Goal: Task Accomplishment & Management: Use online tool/utility

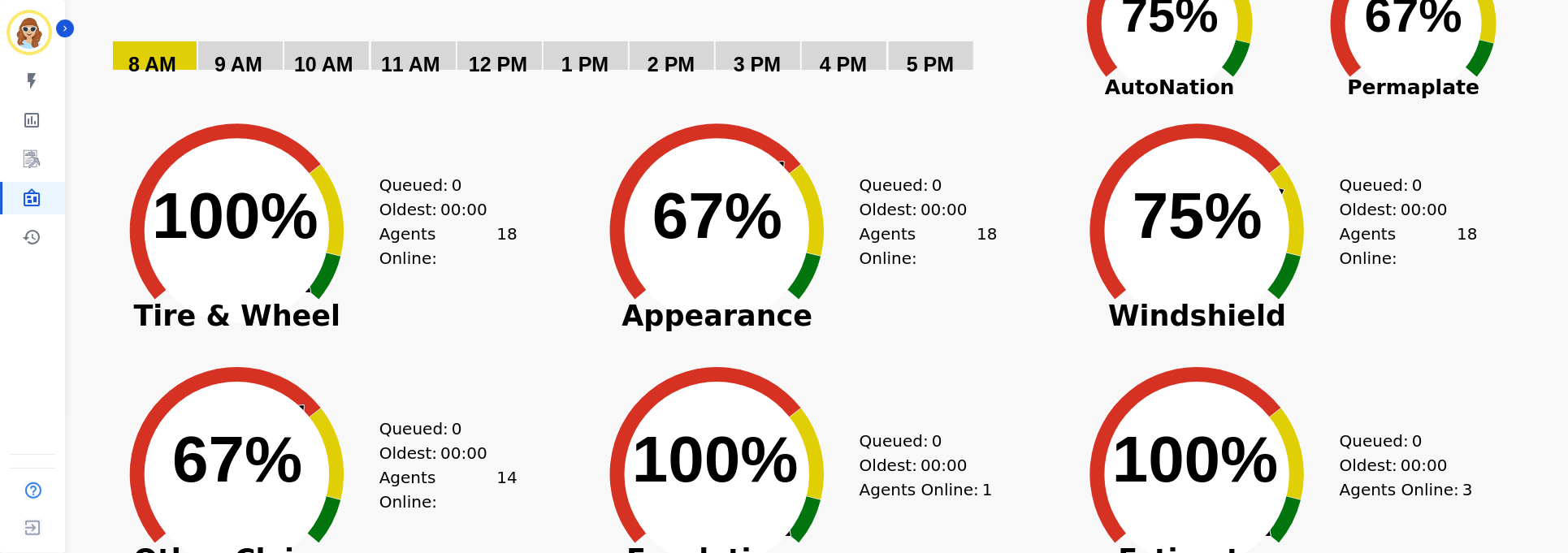
scroll to position [122, 0]
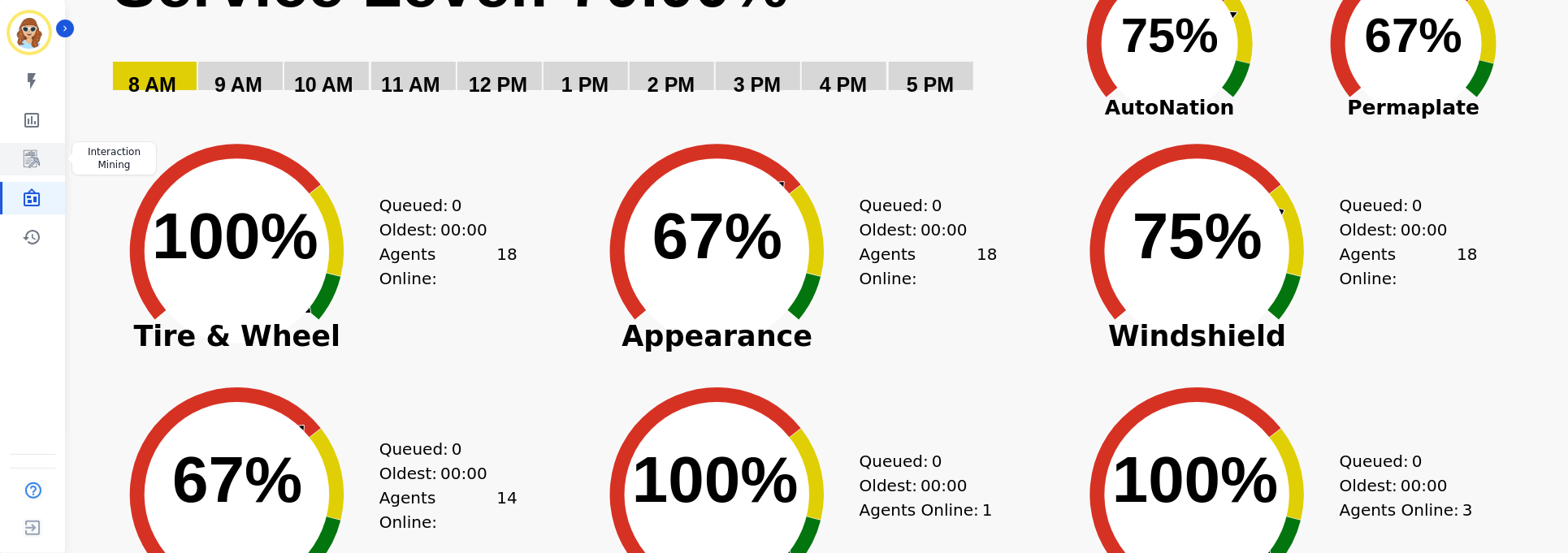
click at [39, 159] on icon "Sidebar" at bounding box center [32, 159] width 20 height 20
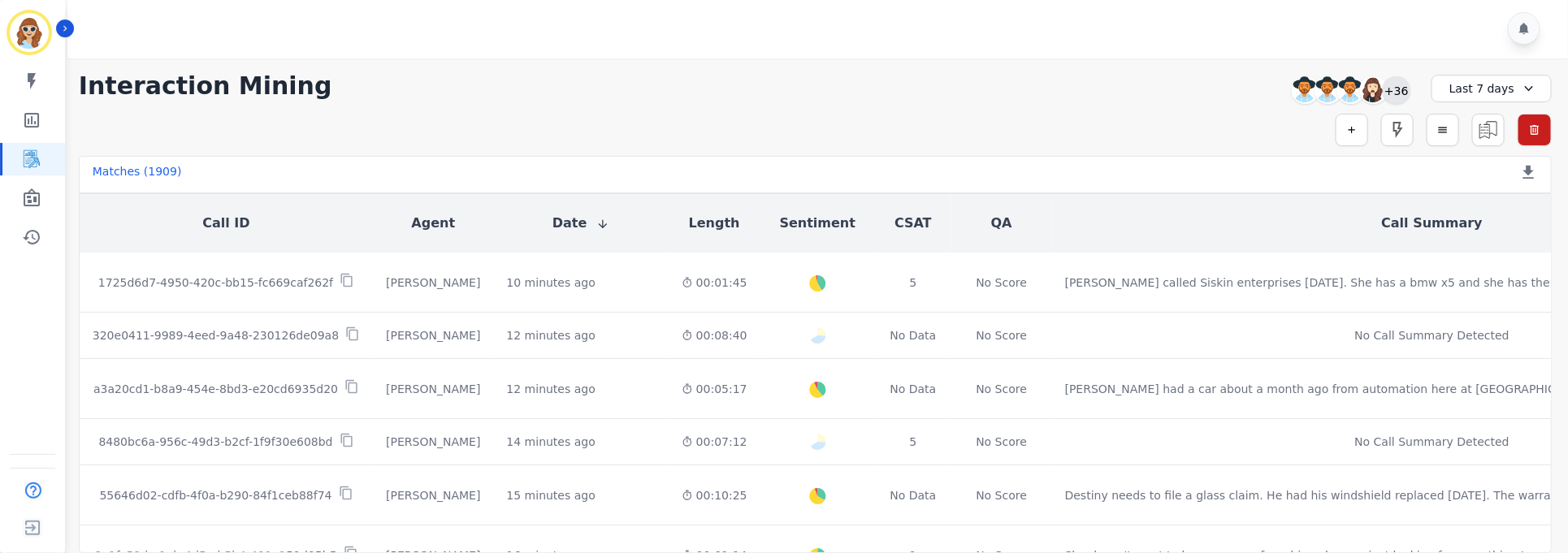
click at [1409, 90] on div "+36" at bounding box center [1396, 90] width 28 height 28
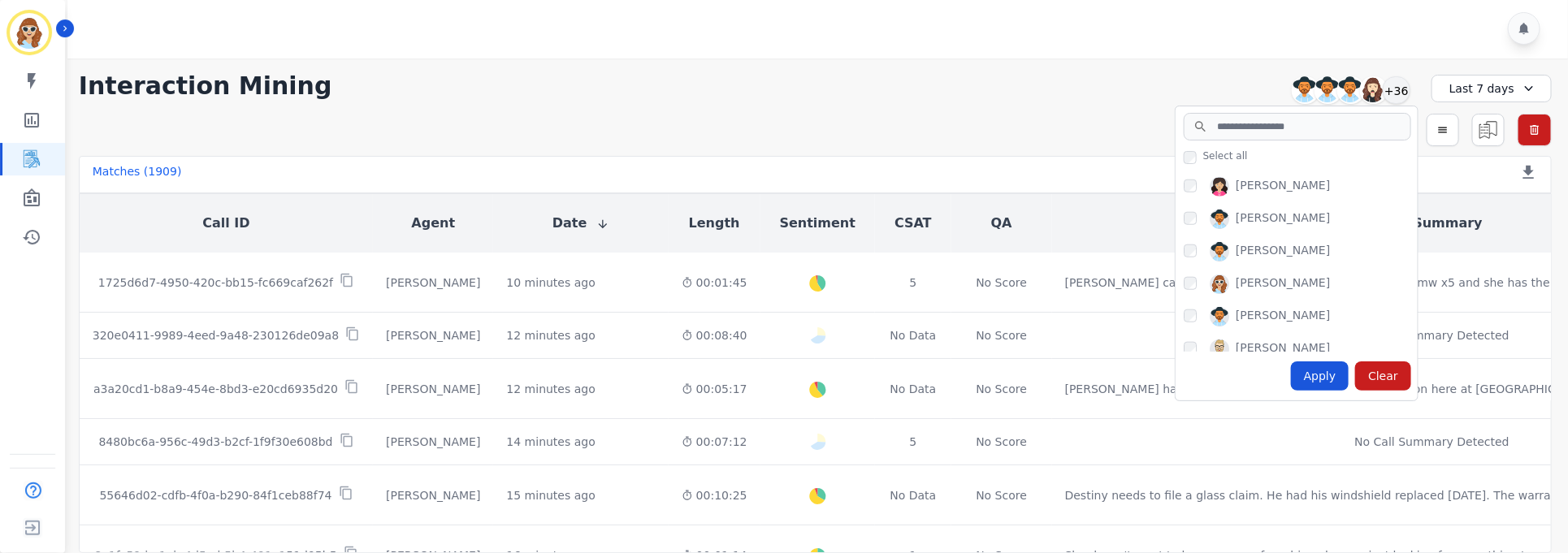
scroll to position [853, 0]
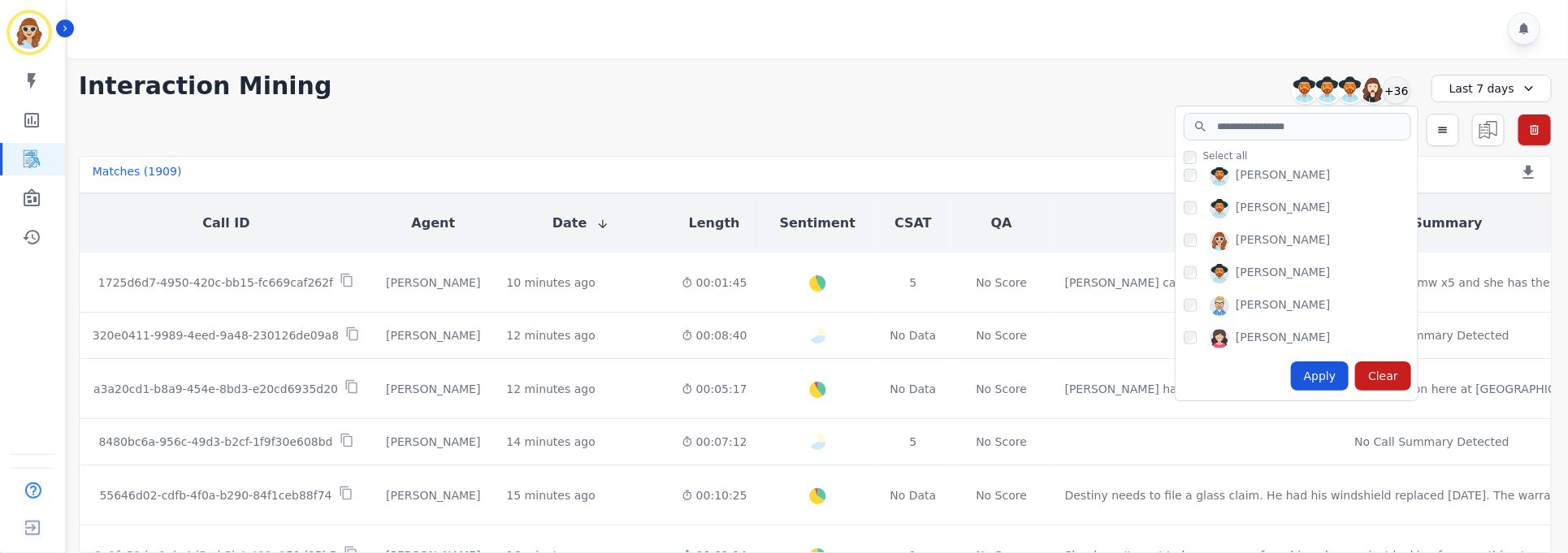
click at [1197, 340] on div "[PERSON_NAME]" at bounding box center [1300, 342] width 234 height 26
click at [1338, 381] on div "Apply" at bounding box center [1320, 377] width 59 height 29
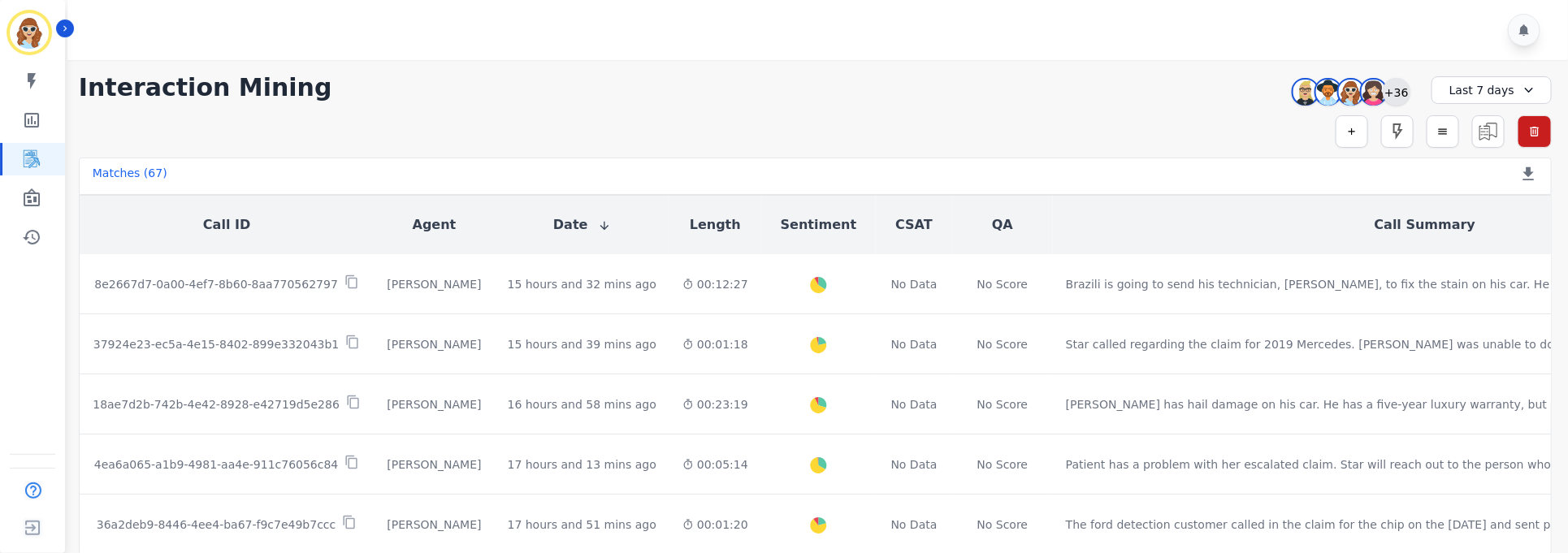
click at [1394, 91] on div "+36" at bounding box center [1396, 92] width 28 height 28
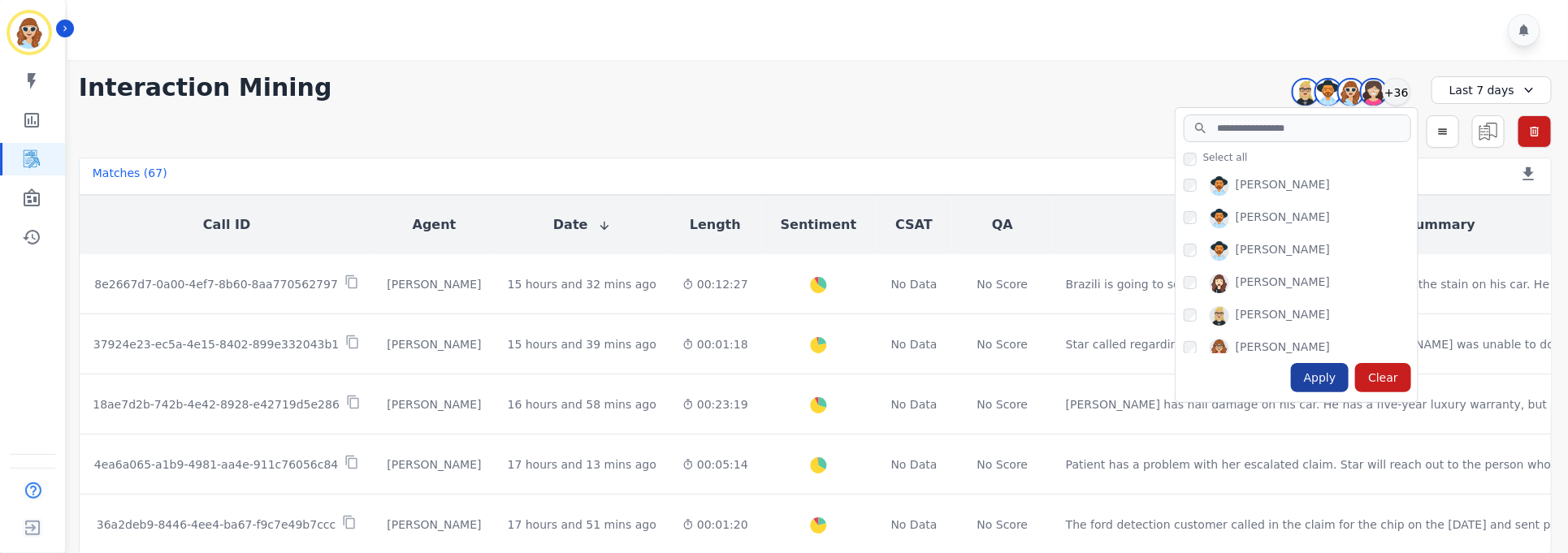
click at [1336, 378] on div "Apply" at bounding box center [1320, 378] width 59 height 29
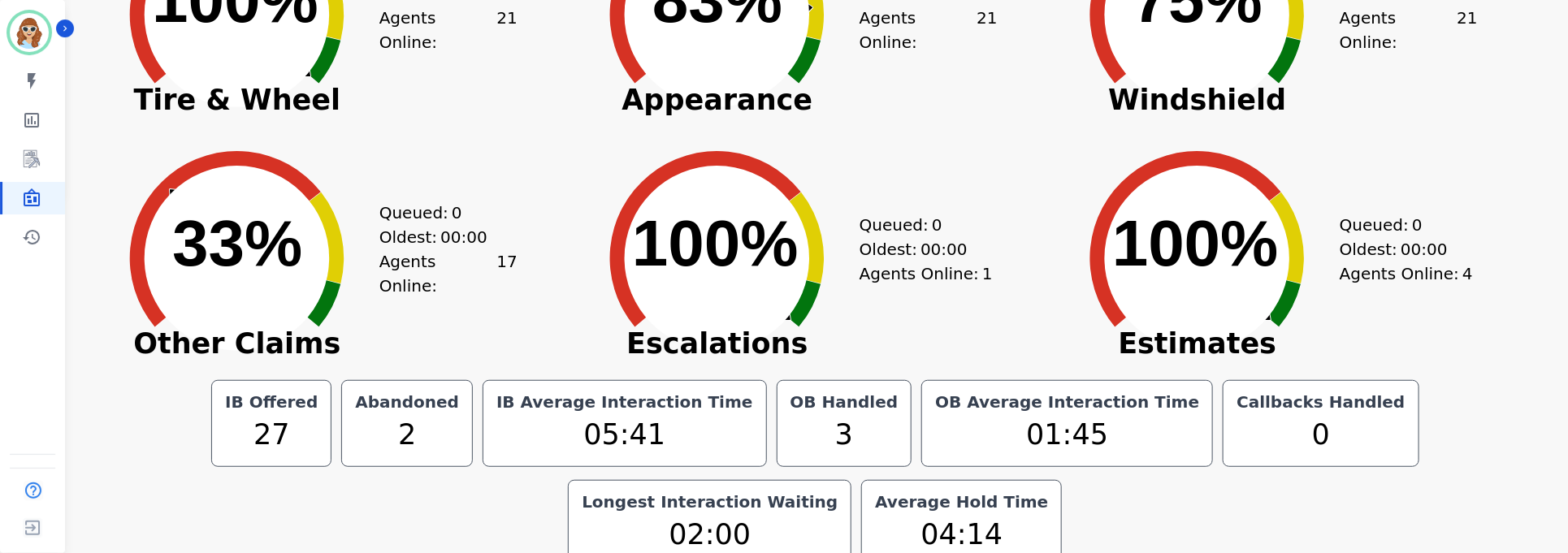
scroll to position [366, 0]
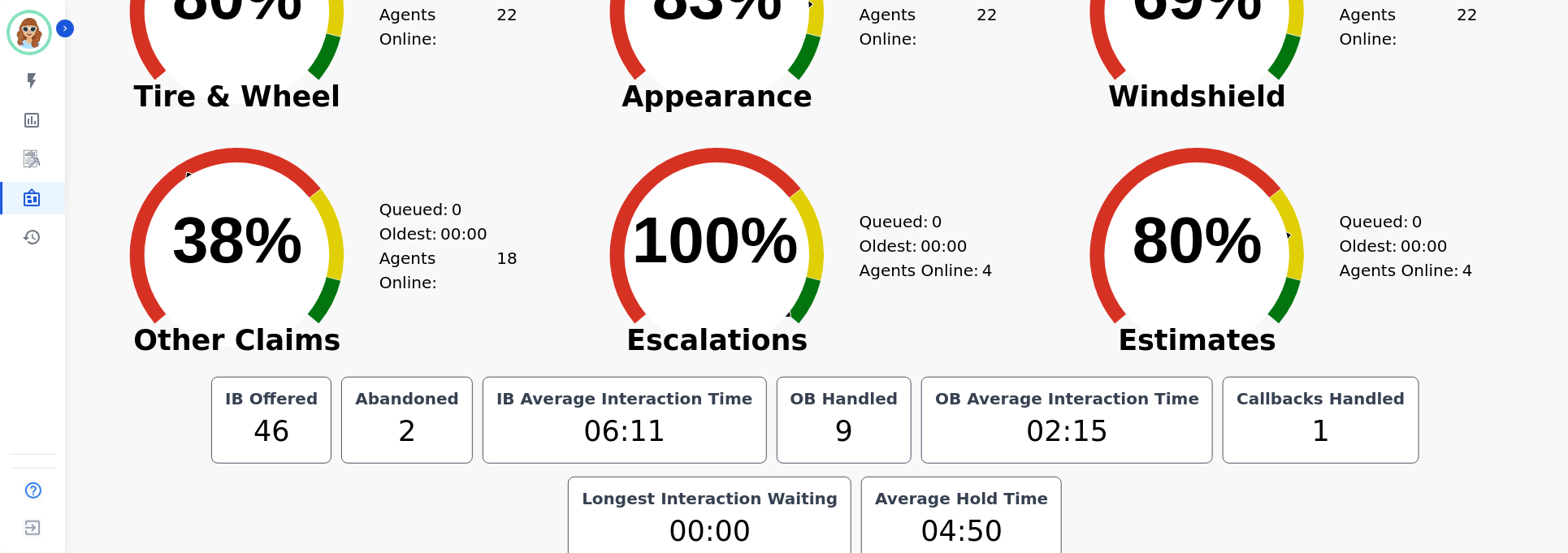
scroll to position [379, 0]
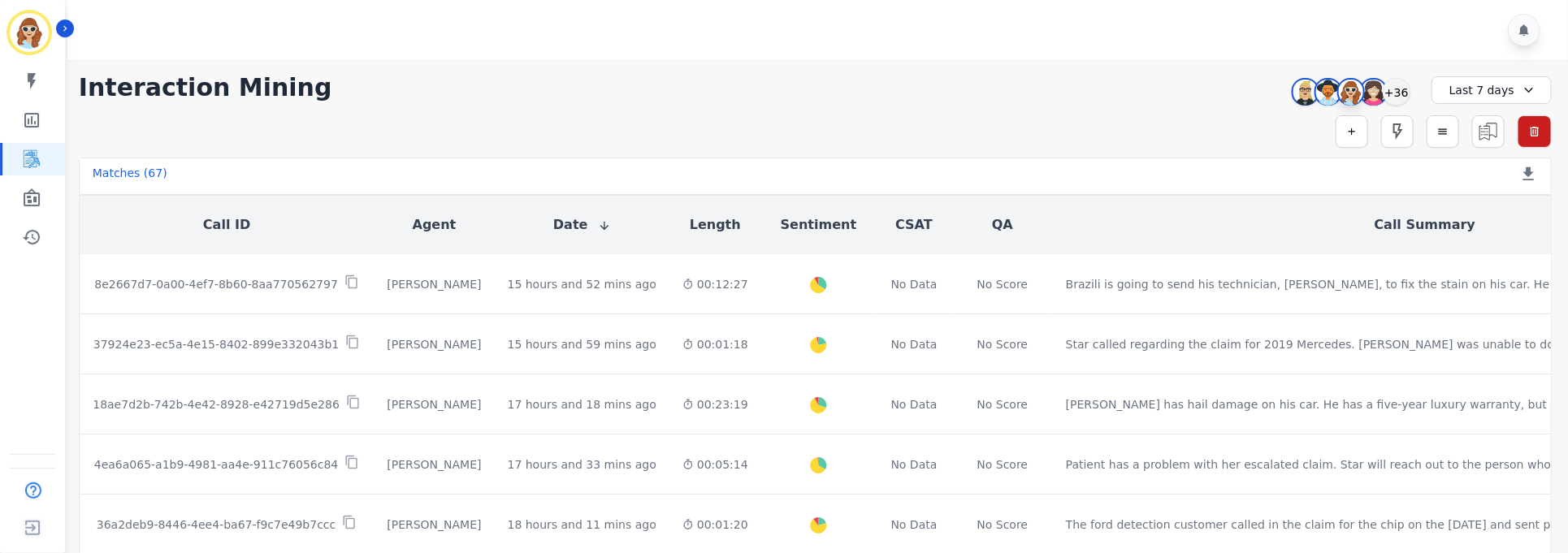
drag, startPoint x: 1401, startPoint y: 94, endPoint x: 1348, endPoint y: 90, distance: 53.2
click at [1400, 94] on div "+36" at bounding box center [1396, 92] width 28 height 28
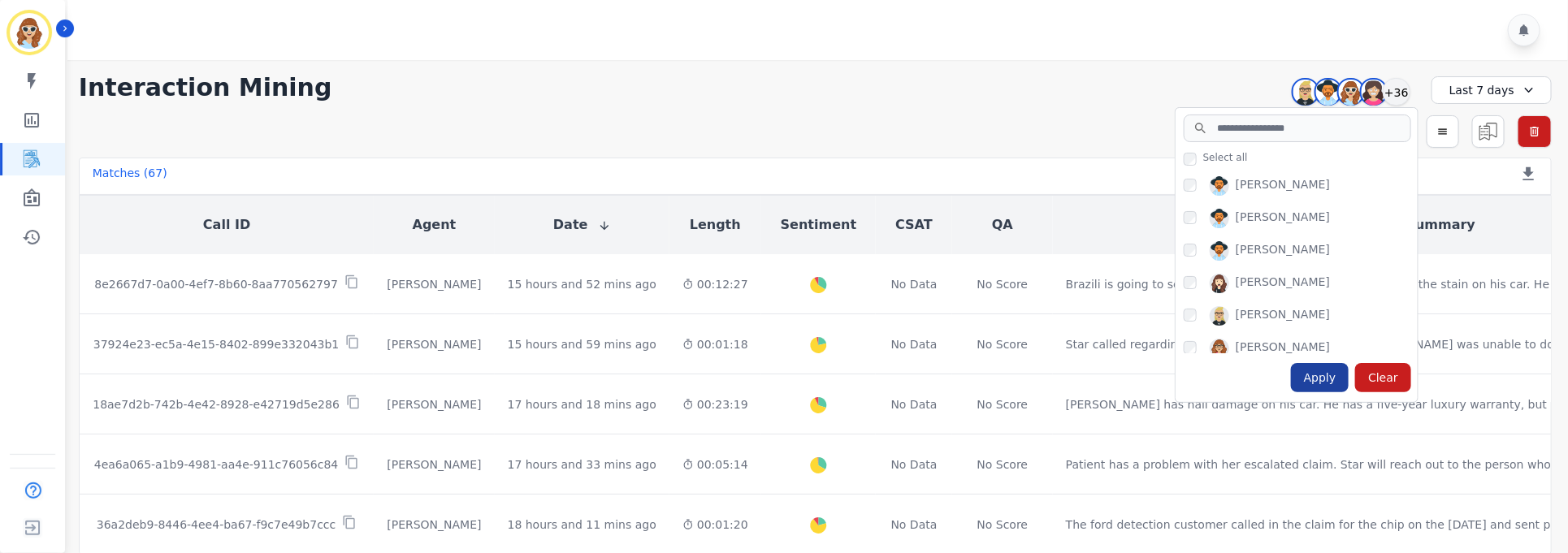
click at [1341, 378] on div "Apply" at bounding box center [1320, 378] width 59 height 29
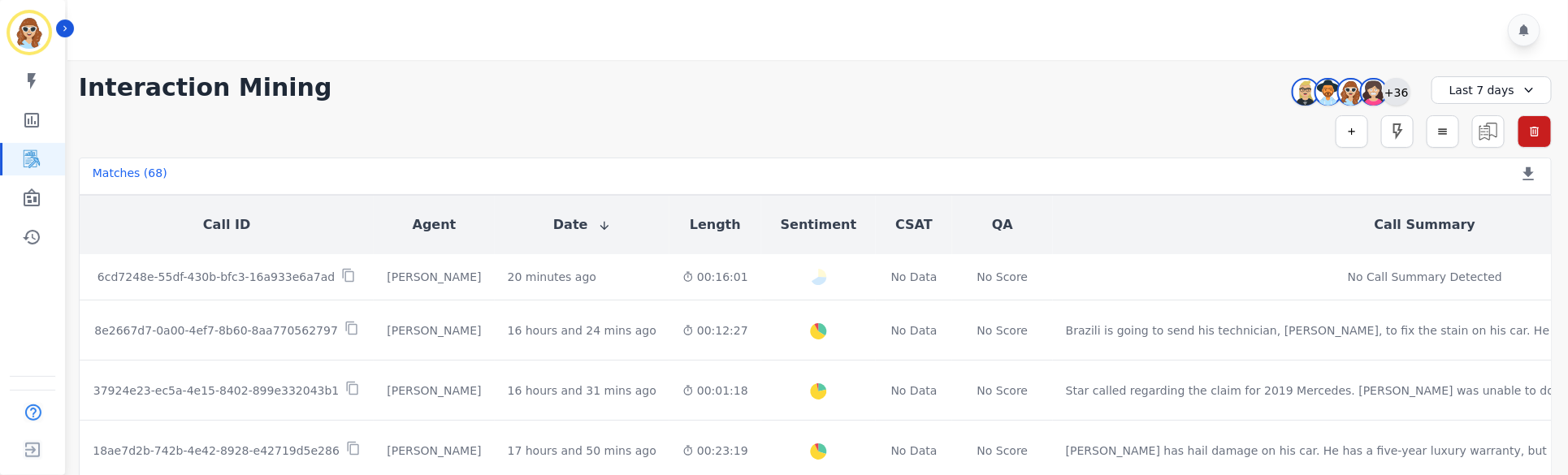
click at [1399, 98] on div "+36" at bounding box center [1396, 92] width 28 height 28
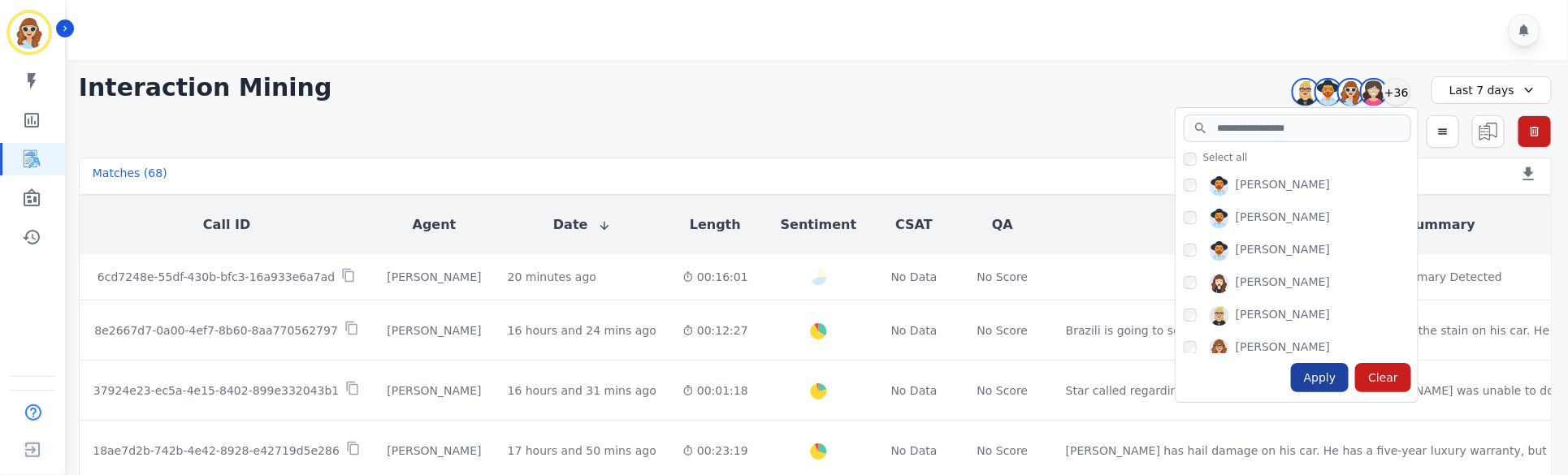
click at [1318, 374] on div "Apply" at bounding box center [1320, 378] width 59 height 29
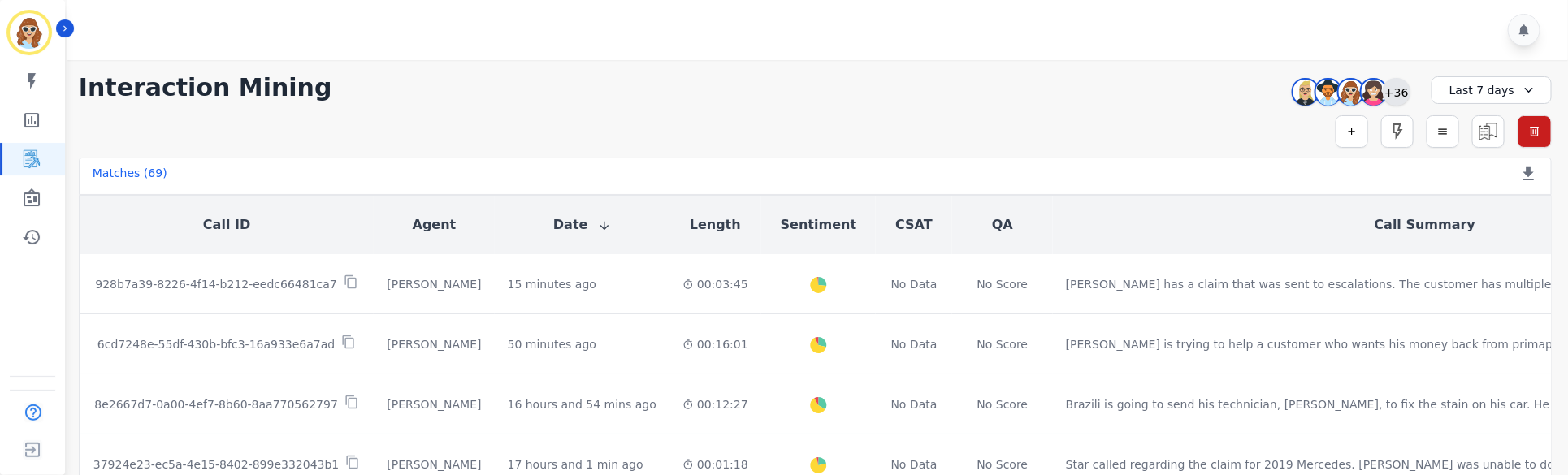
click at [1394, 93] on div "+36" at bounding box center [1396, 92] width 28 height 28
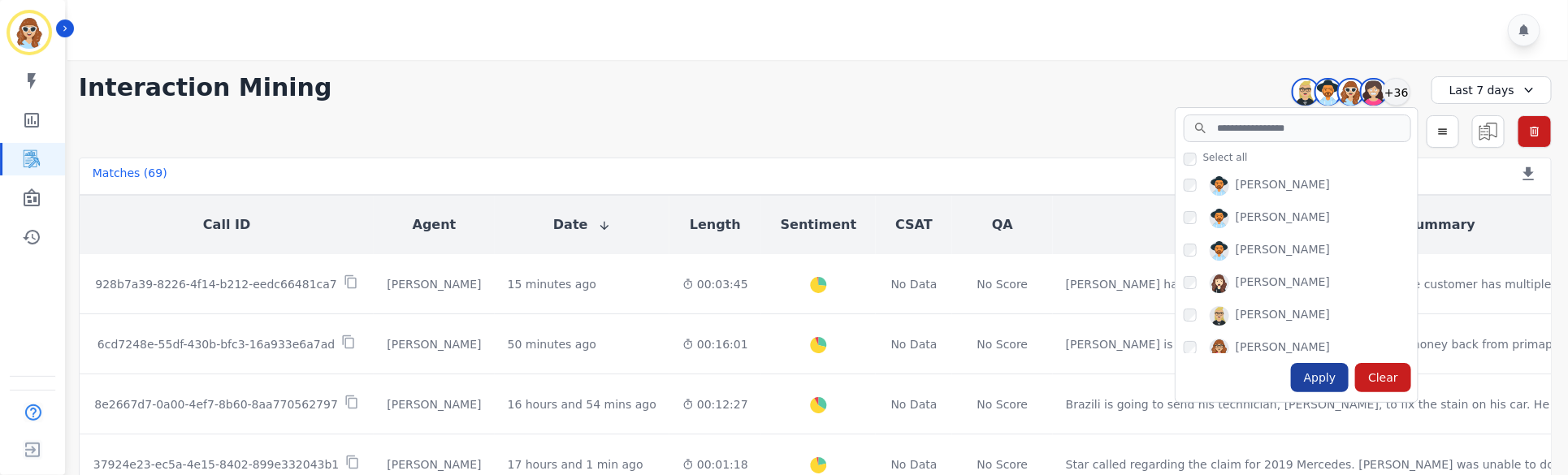
click at [1321, 381] on div "Apply" at bounding box center [1320, 378] width 59 height 29
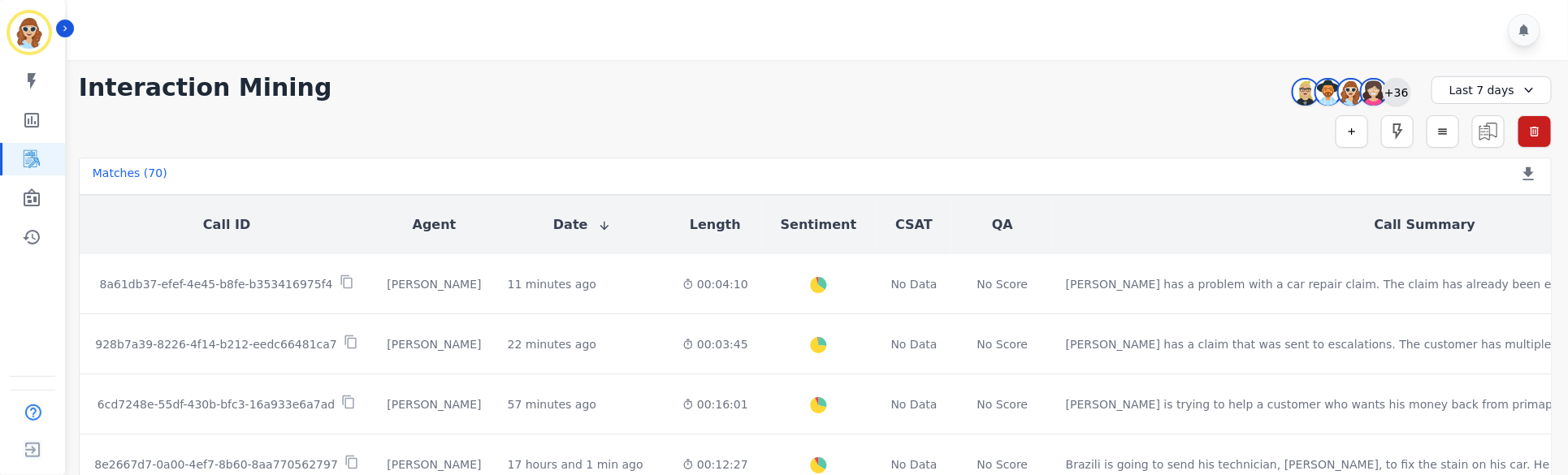
click at [1396, 98] on div "+36" at bounding box center [1396, 92] width 28 height 28
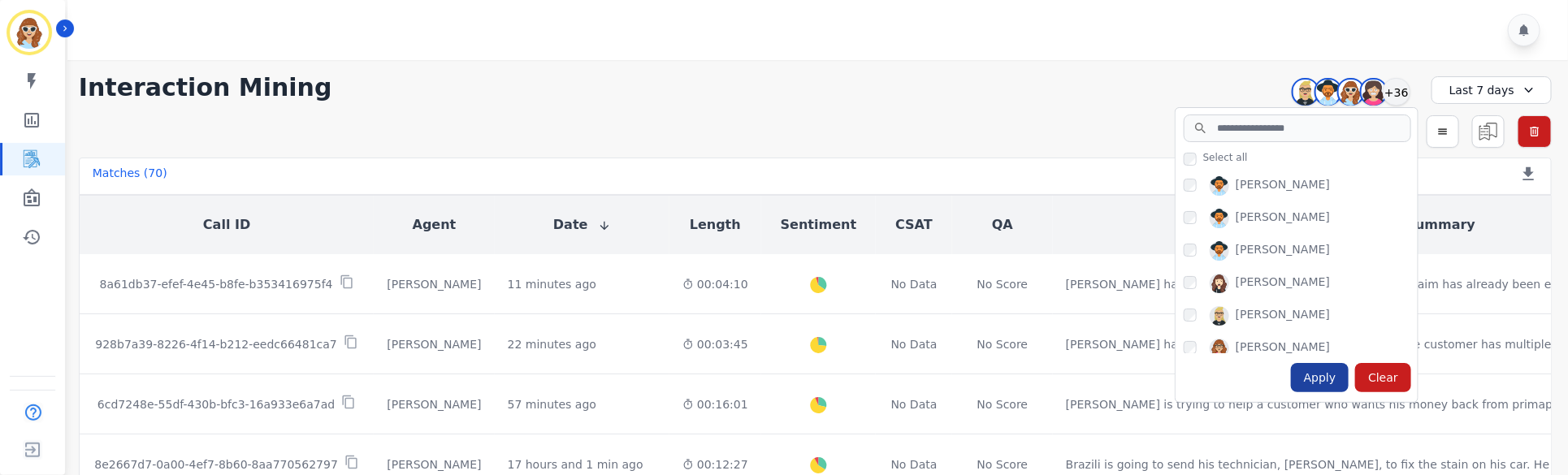
click at [1324, 376] on div "Apply" at bounding box center [1320, 378] width 59 height 29
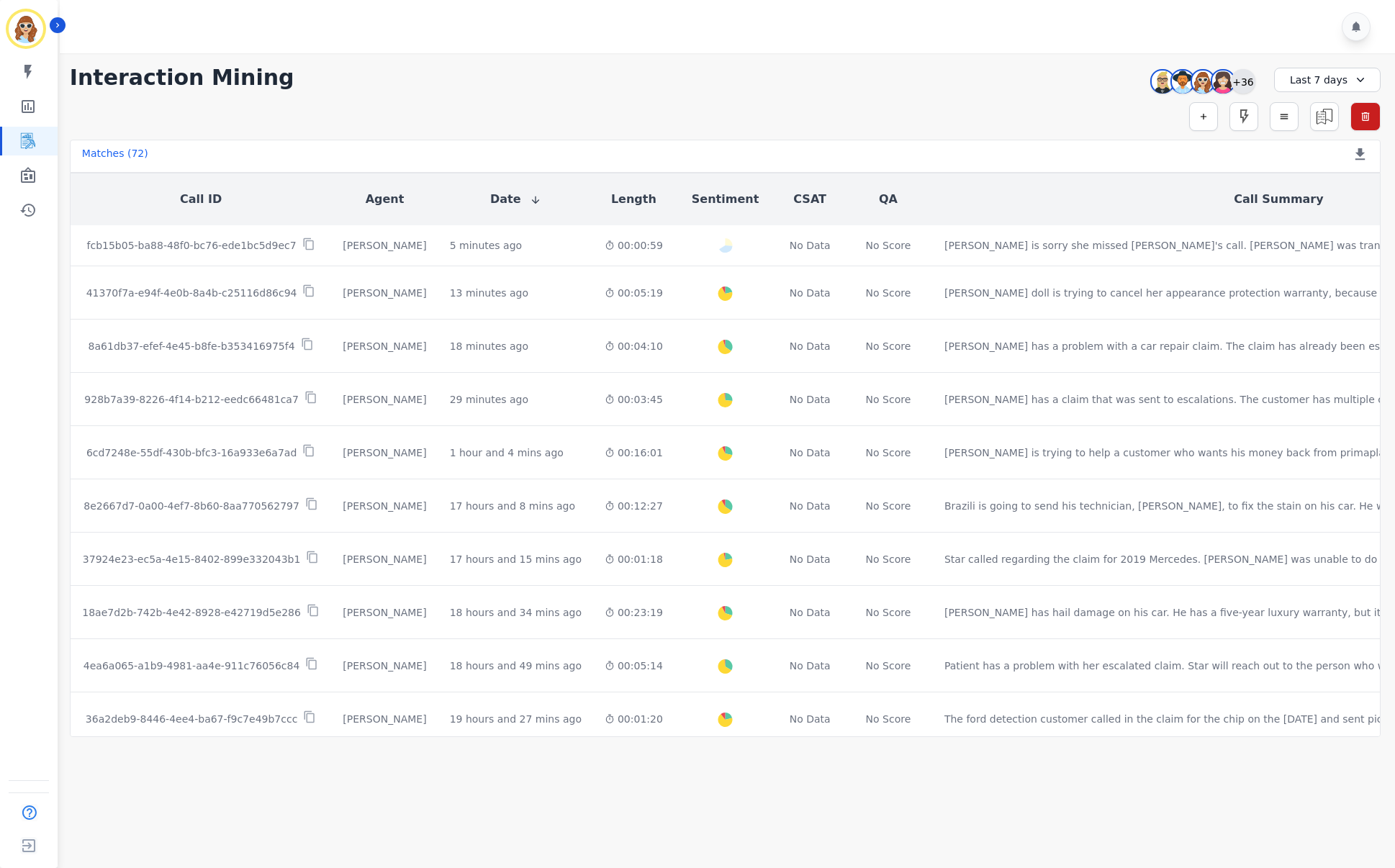
click at [1242, 76] on div "+36" at bounding box center [1243, 81] width 24 height 24
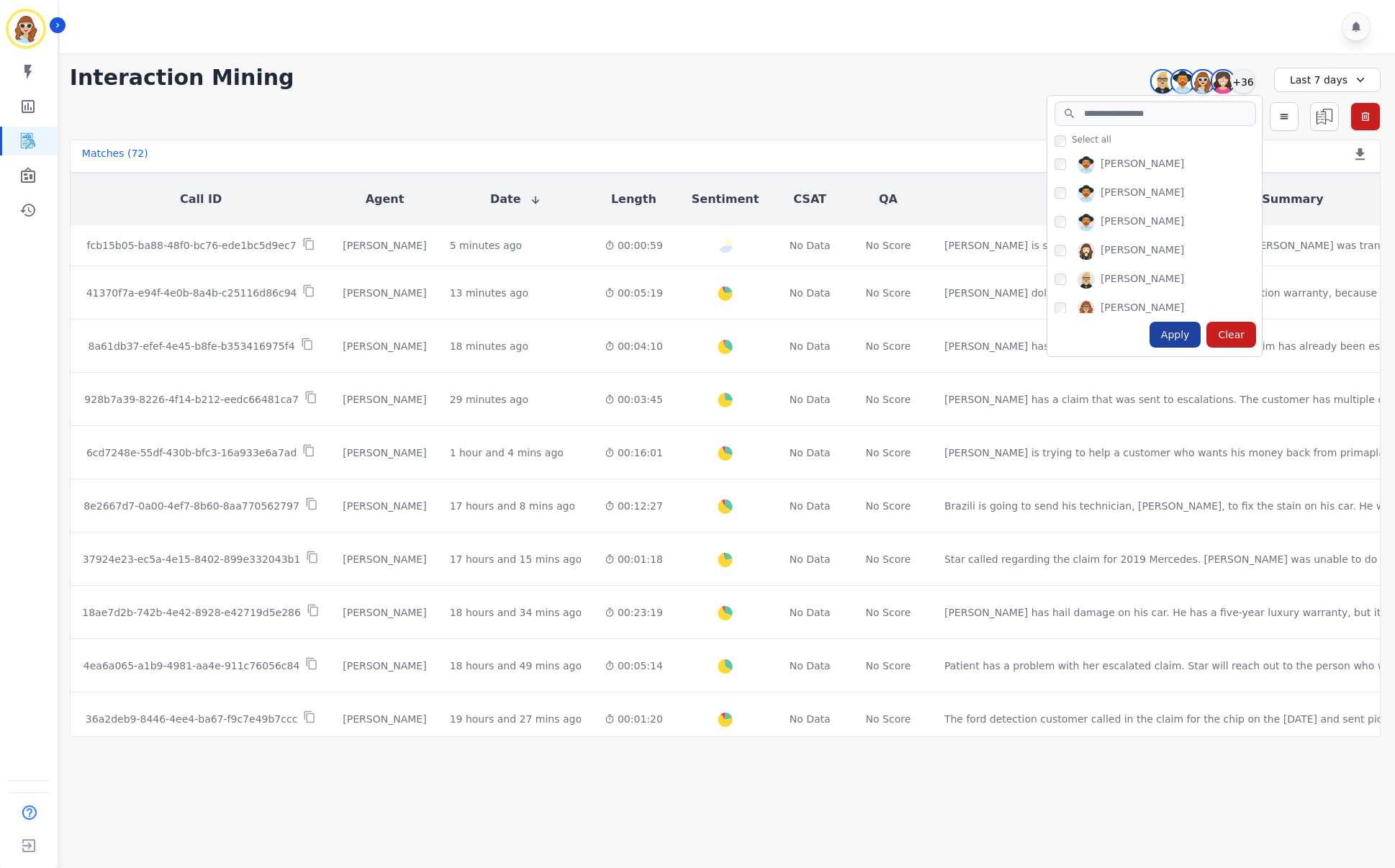
click at [1180, 334] on div "Apply" at bounding box center [1175, 335] width 52 height 26
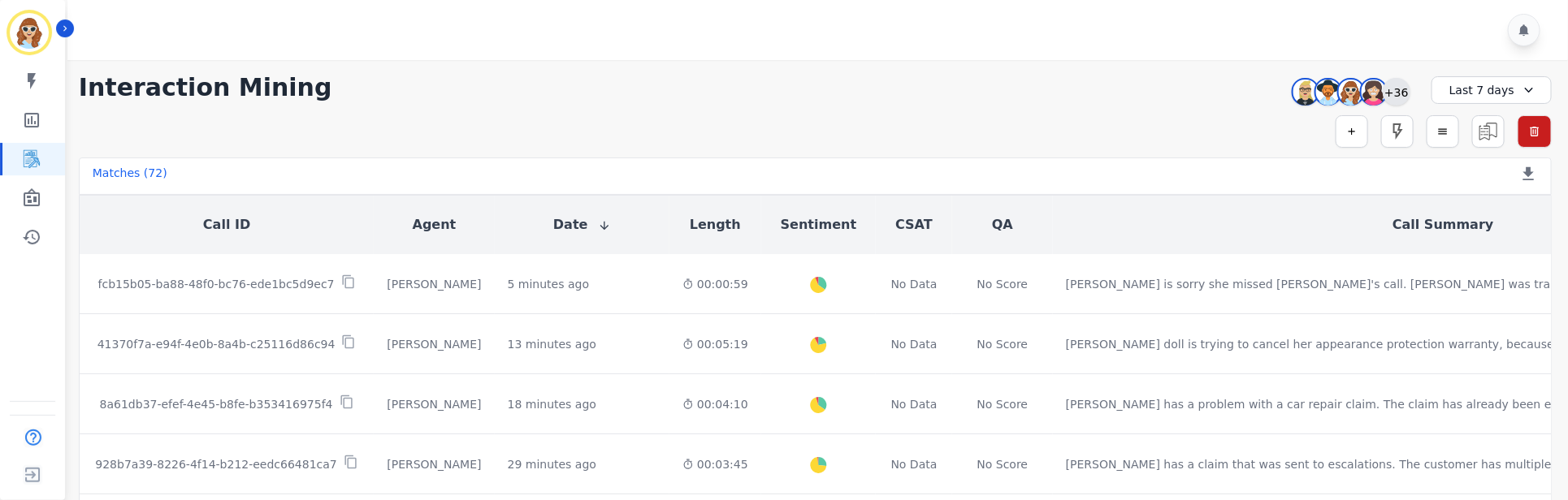
click at [1399, 90] on div "+36" at bounding box center [1396, 92] width 28 height 28
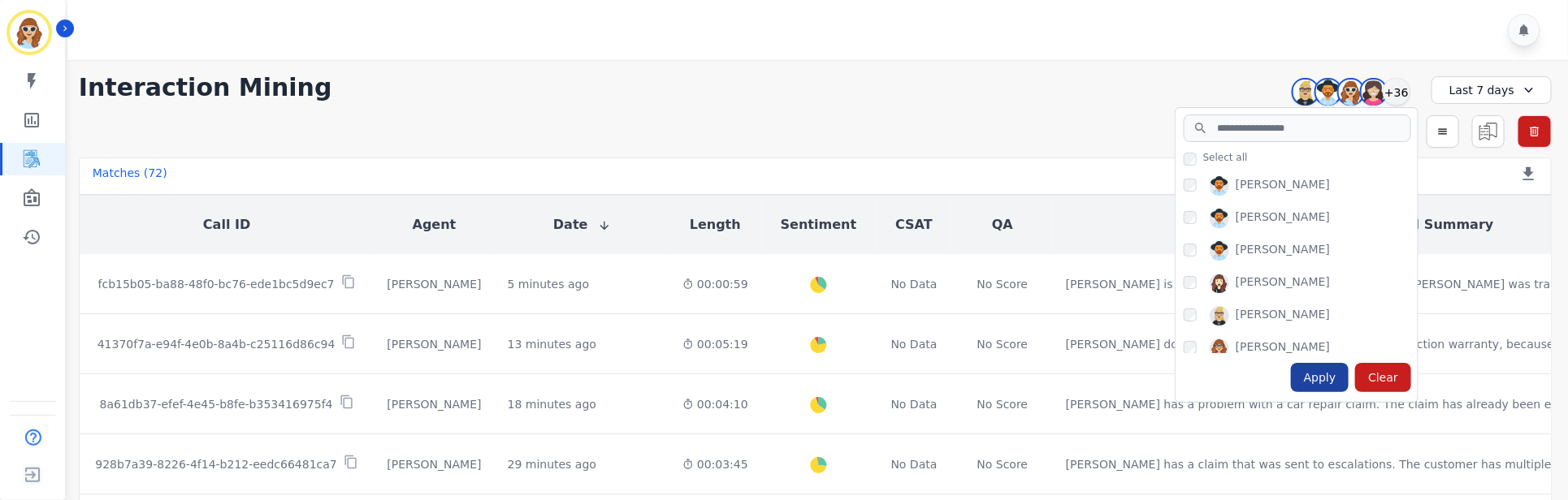
click at [1329, 371] on div "Apply" at bounding box center [1320, 378] width 59 height 29
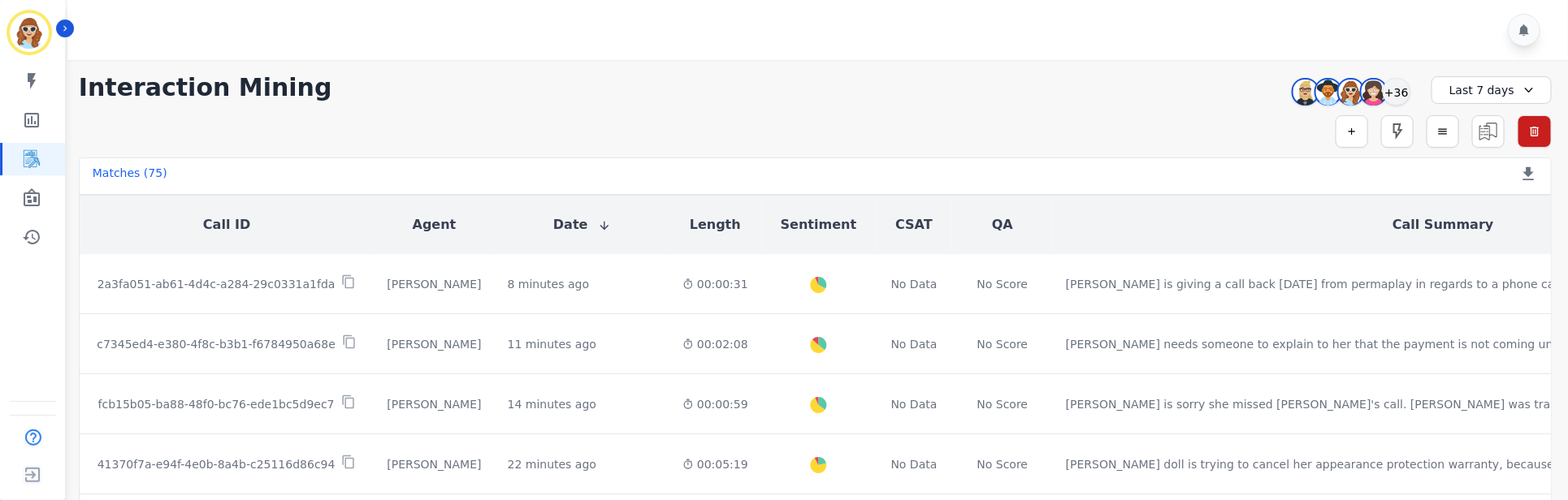
click at [1167, 127] on div "Simple Search Metric Search Advanced Search Saved Rules Clear Filters" at bounding box center [815, 132] width 1473 height 33
click at [1405, 86] on div "+36" at bounding box center [1396, 92] width 28 height 28
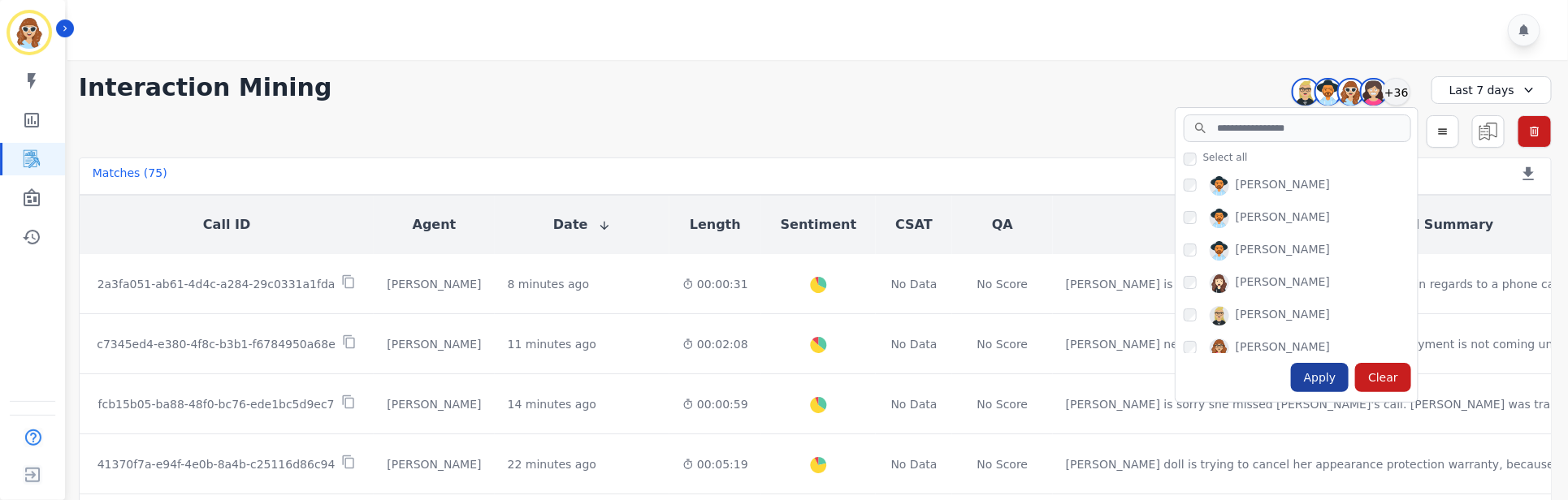
click at [1333, 378] on div "Apply" at bounding box center [1320, 378] width 59 height 29
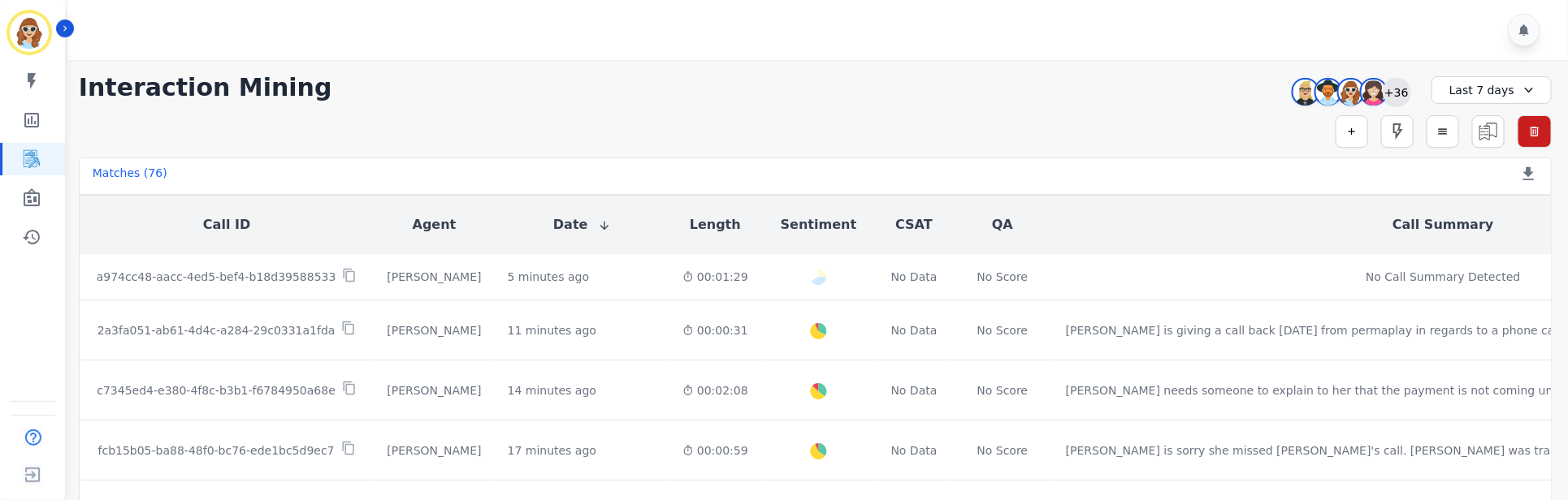
click at [1400, 78] on div "+36" at bounding box center [1396, 92] width 28 height 28
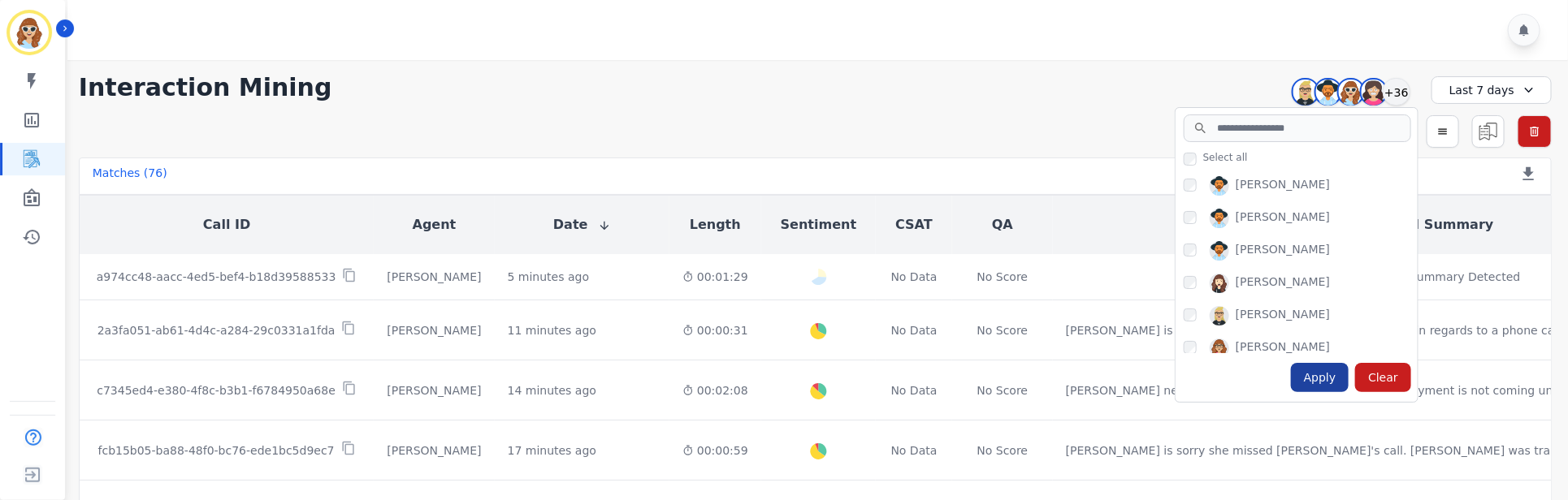
click at [1322, 384] on div "Apply" at bounding box center [1320, 378] width 59 height 29
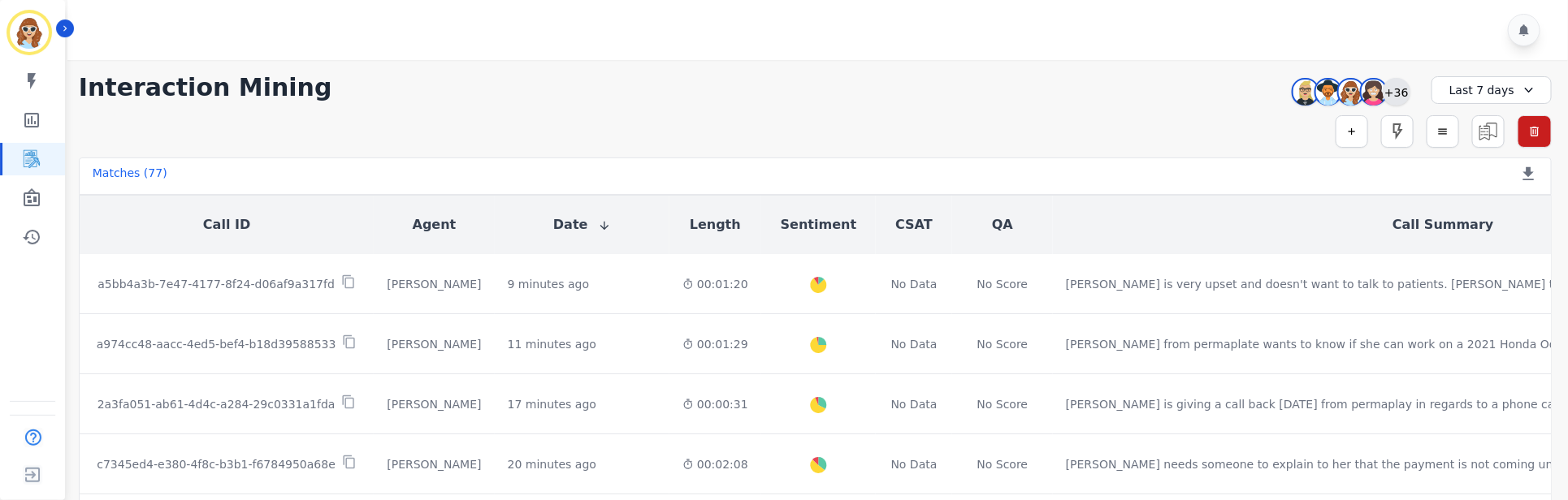
click at [1399, 88] on div "+36" at bounding box center [1396, 92] width 28 height 28
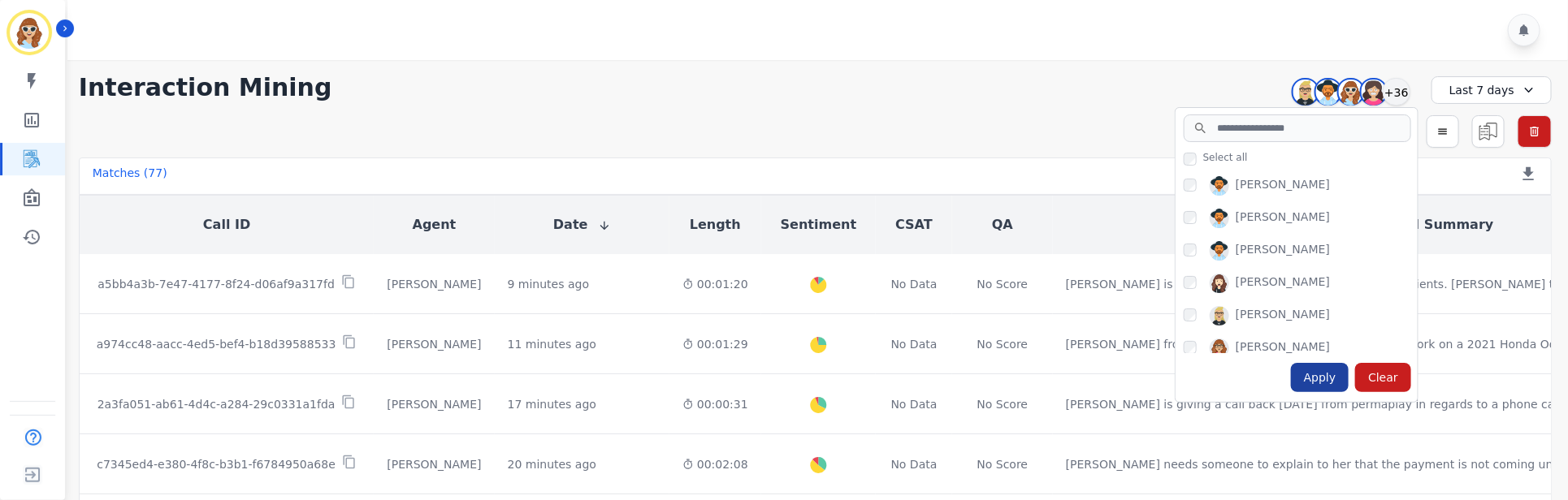
click at [1321, 380] on div "Apply" at bounding box center [1320, 378] width 59 height 29
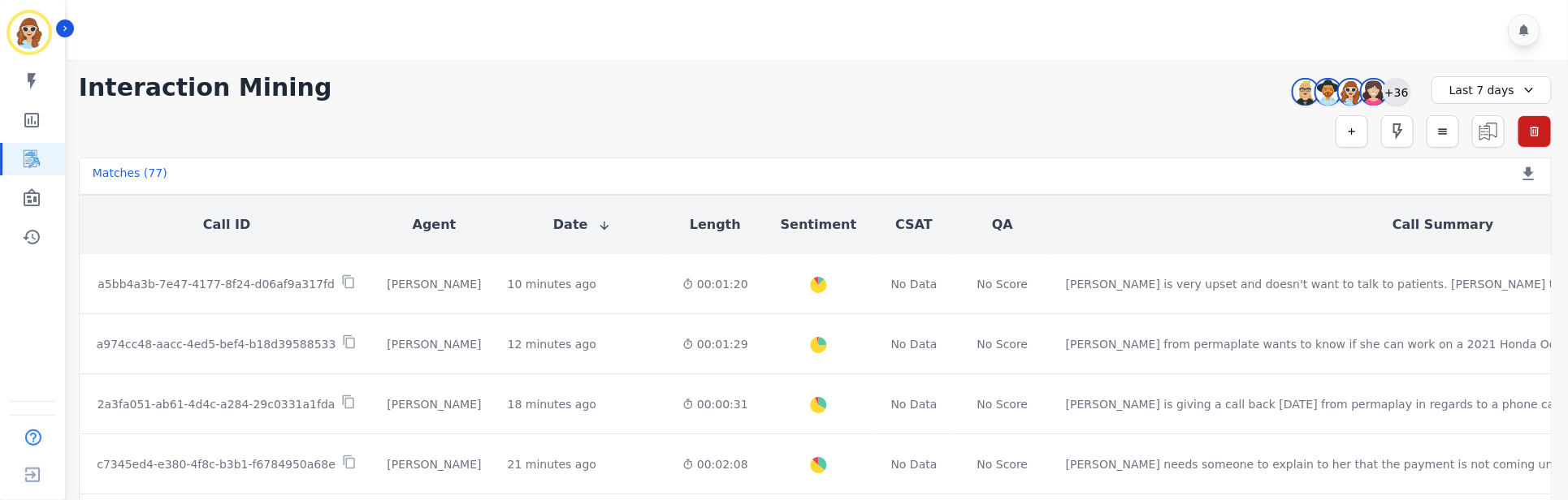
click at [1401, 93] on div "+36" at bounding box center [1396, 92] width 28 height 28
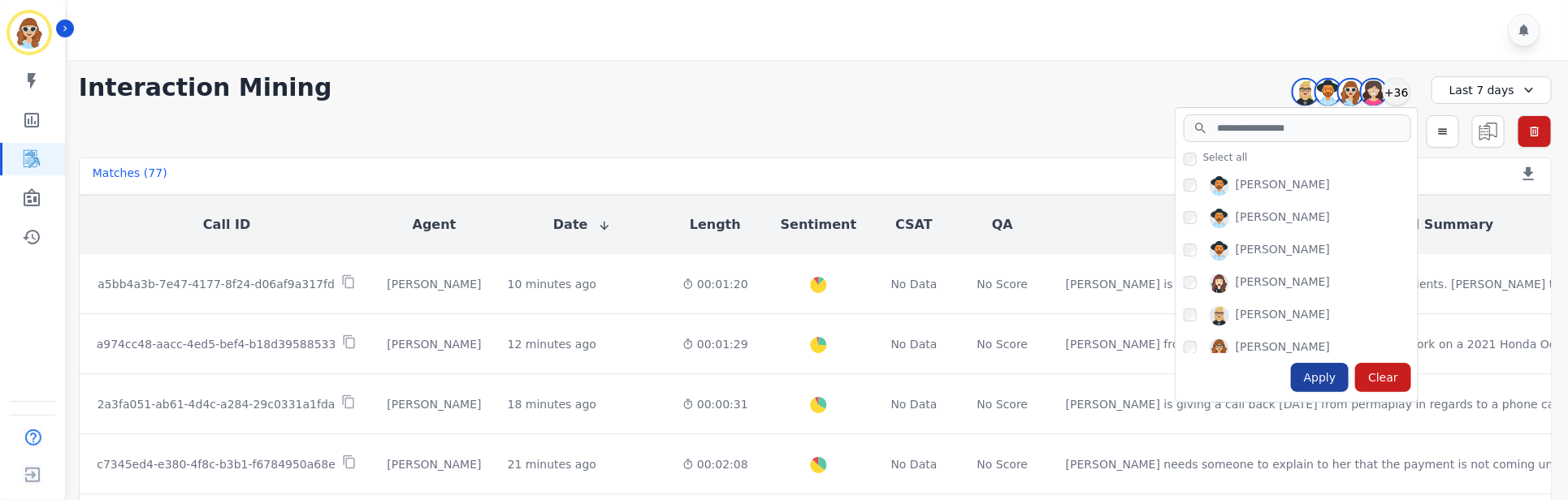
click at [1311, 385] on div "Apply" at bounding box center [1320, 378] width 59 height 29
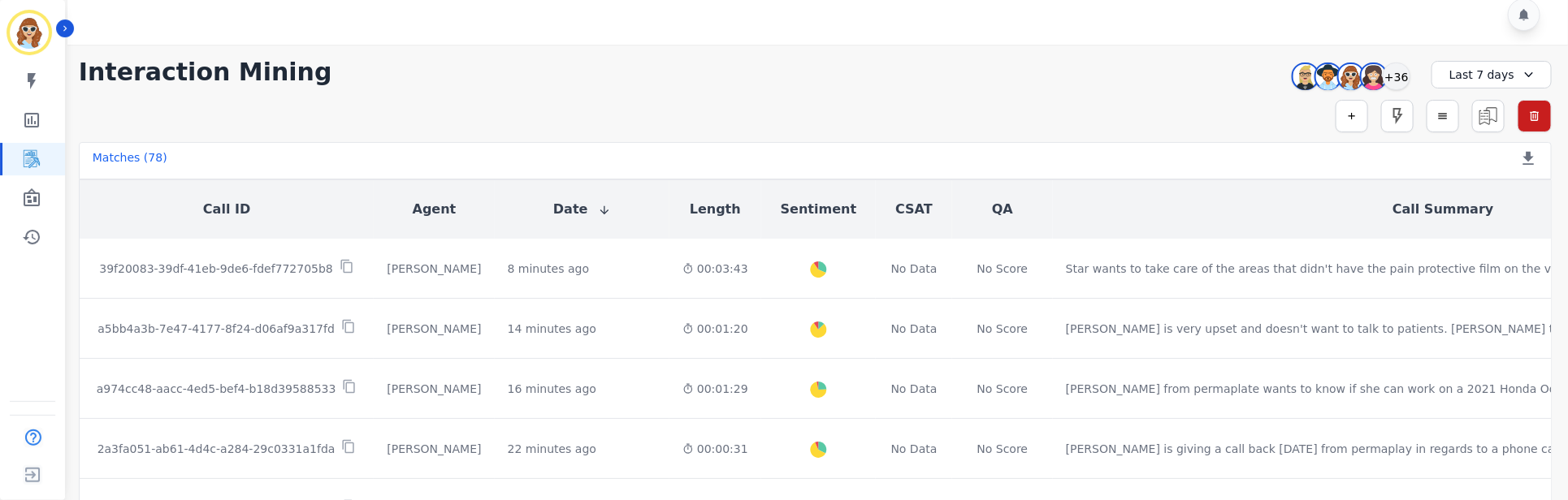
scroll to position [20, 0]
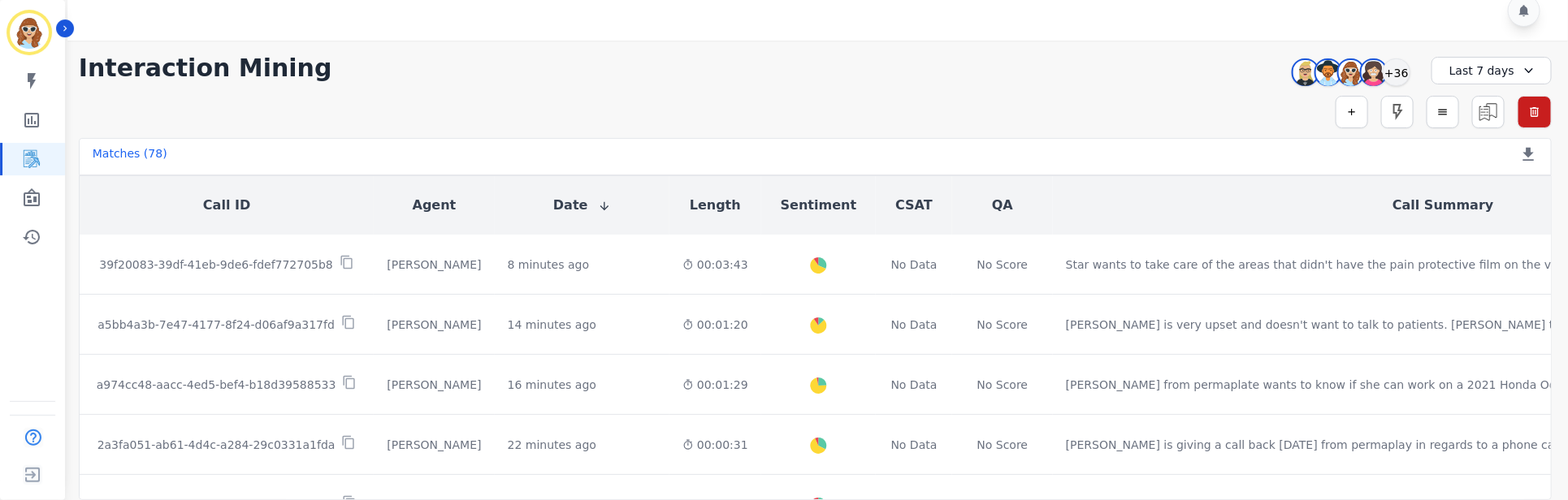
click at [1163, 112] on div "Simple Search Metric Search Advanced Search Saved Rules Clear Filters" at bounding box center [815, 112] width 1473 height 33
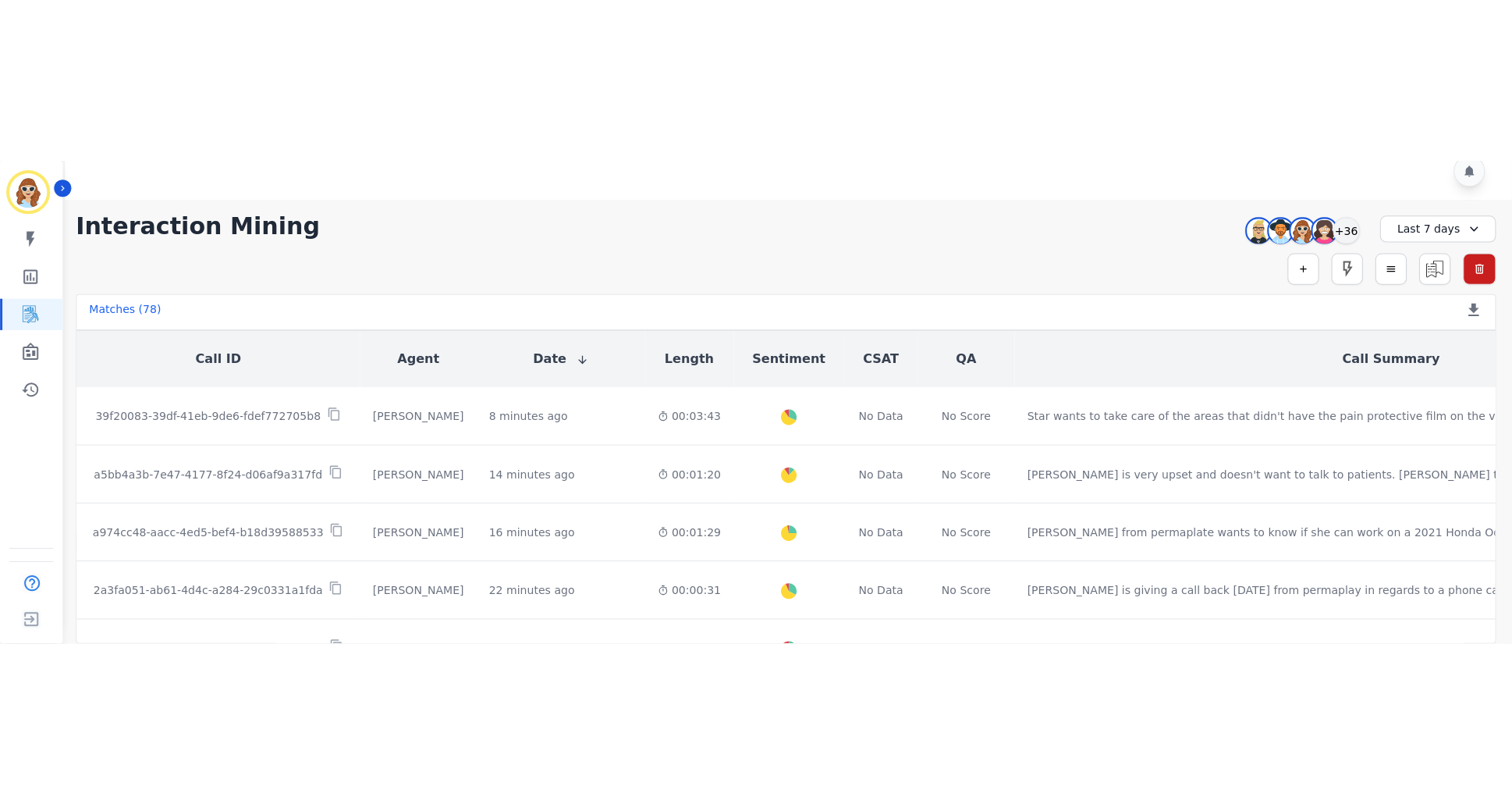
scroll to position [0, 0]
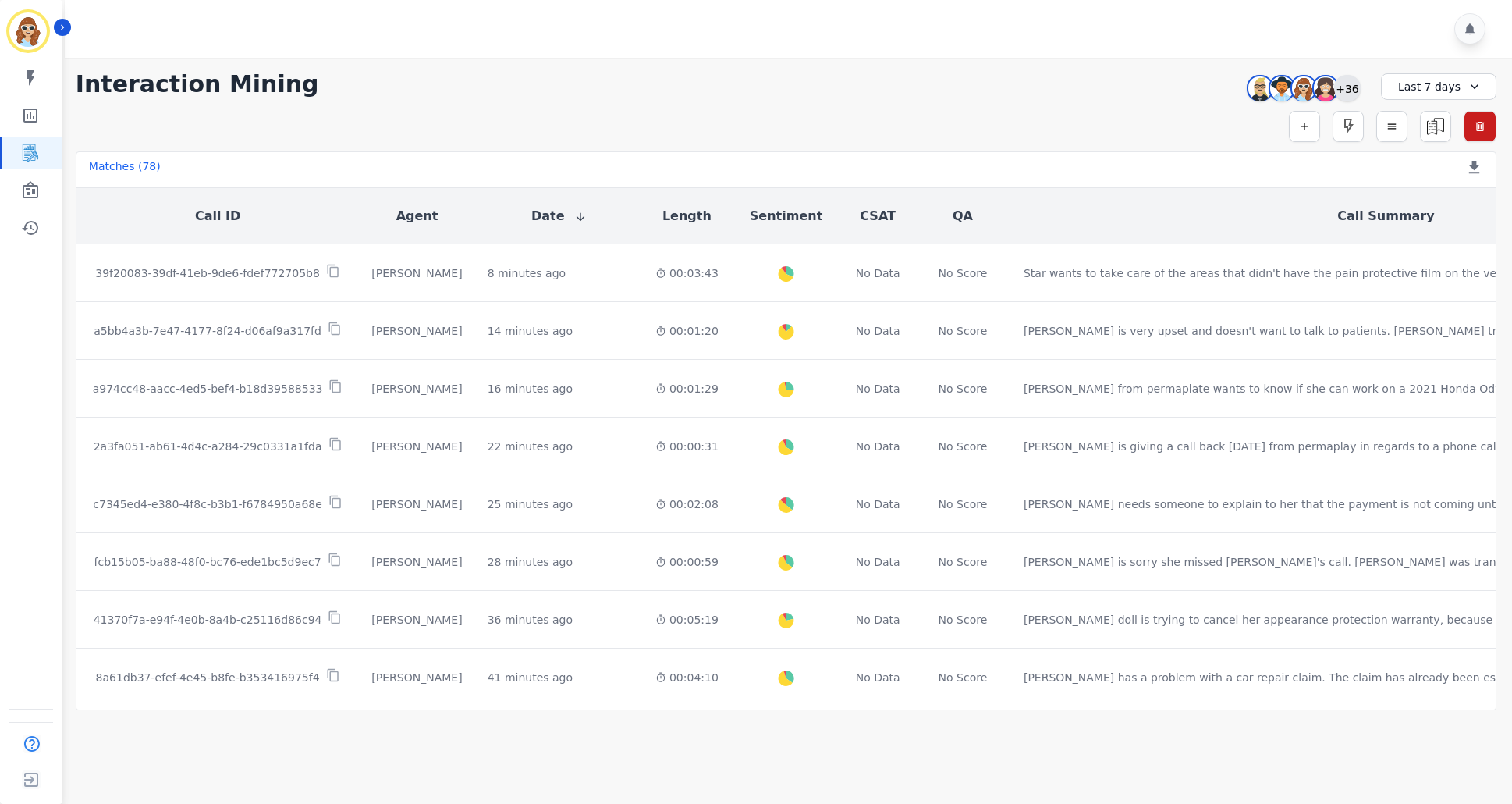
click at [1350, 92] on div "+36" at bounding box center [1347, 88] width 27 height 27
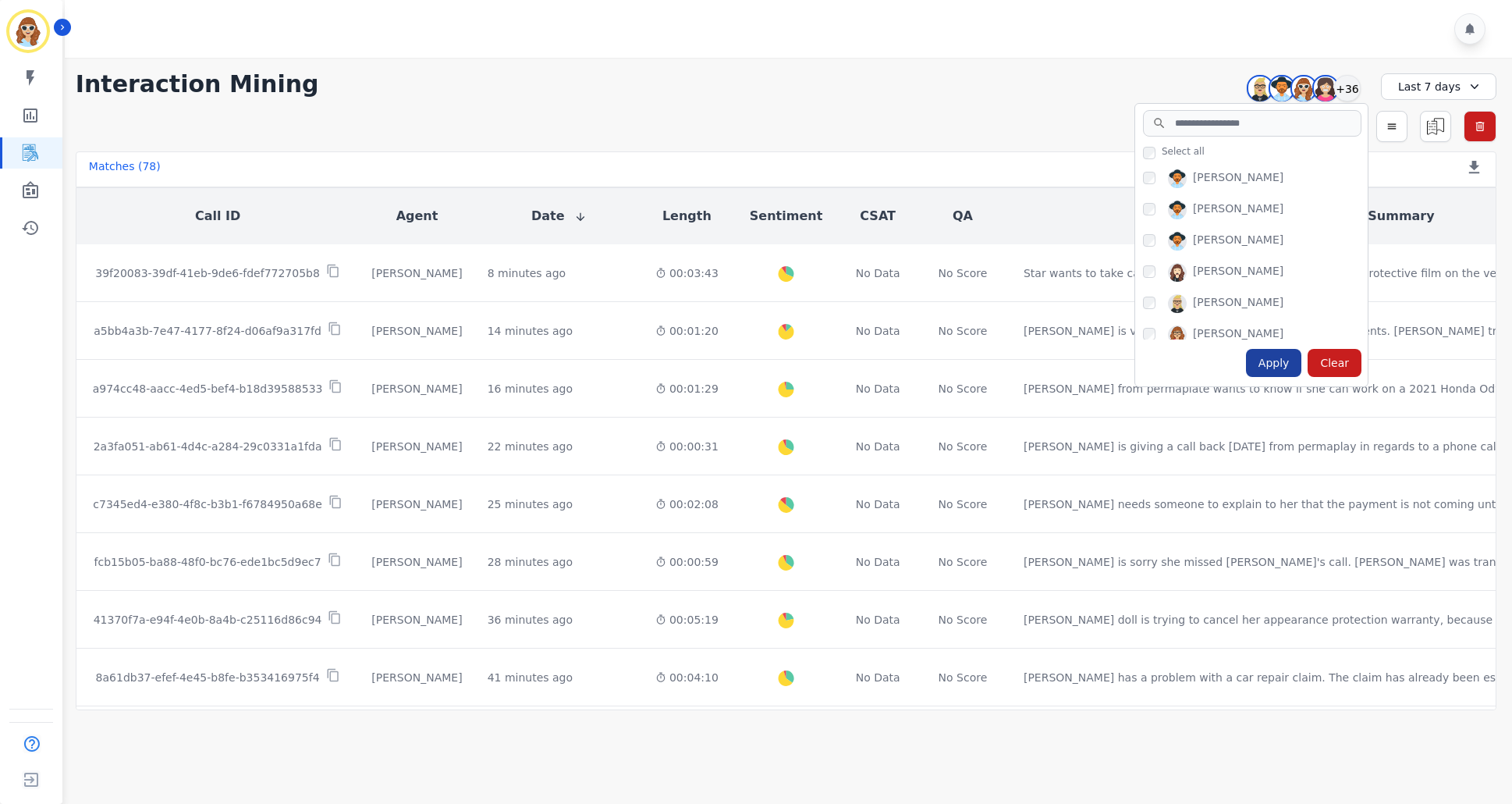
click at [1287, 368] on div "Apply" at bounding box center [1274, 363] width 56 height 28
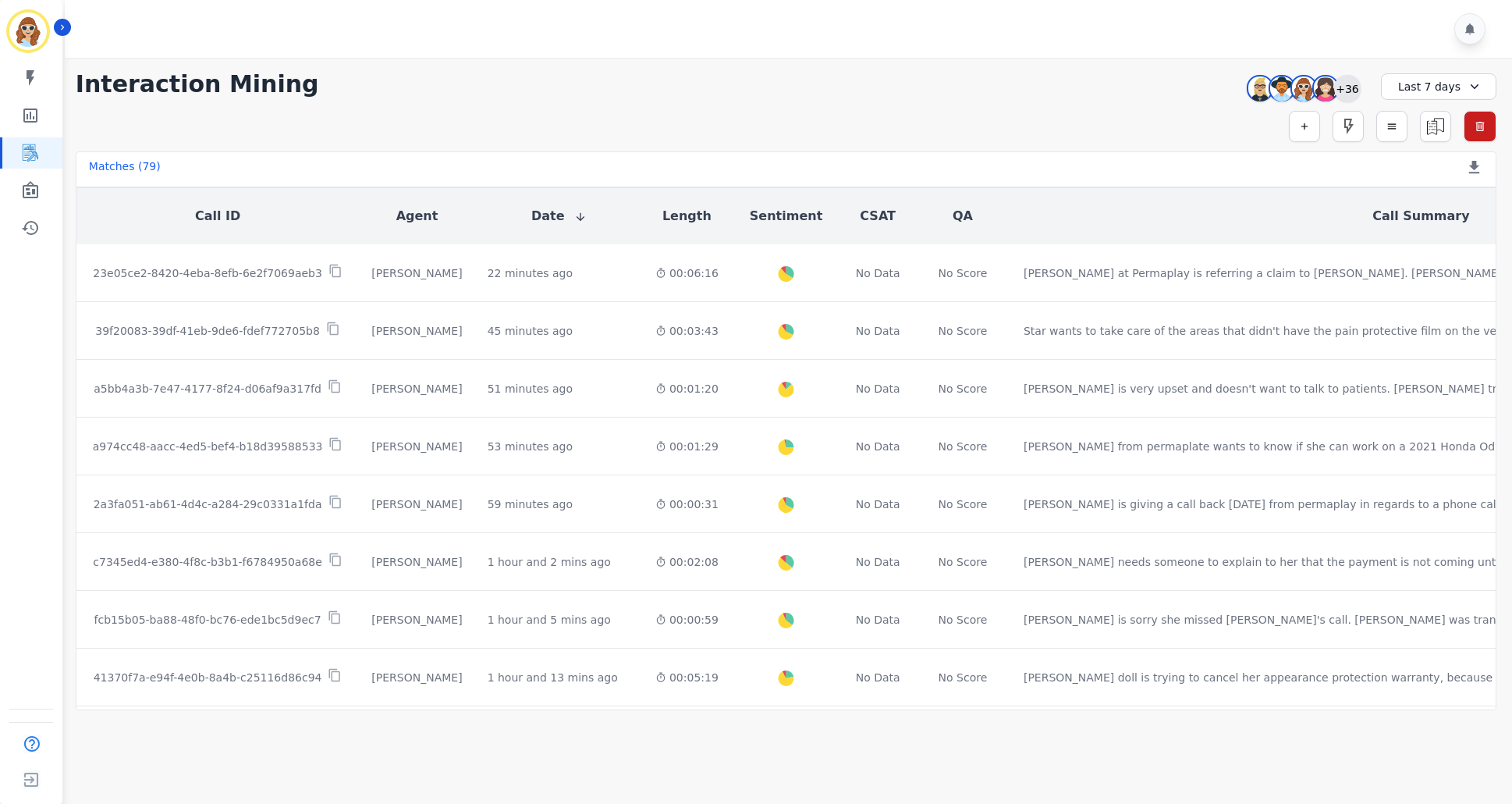
click at [1346, 91] on div "+36" at bounding box center [1347, 88] width 27 height 27
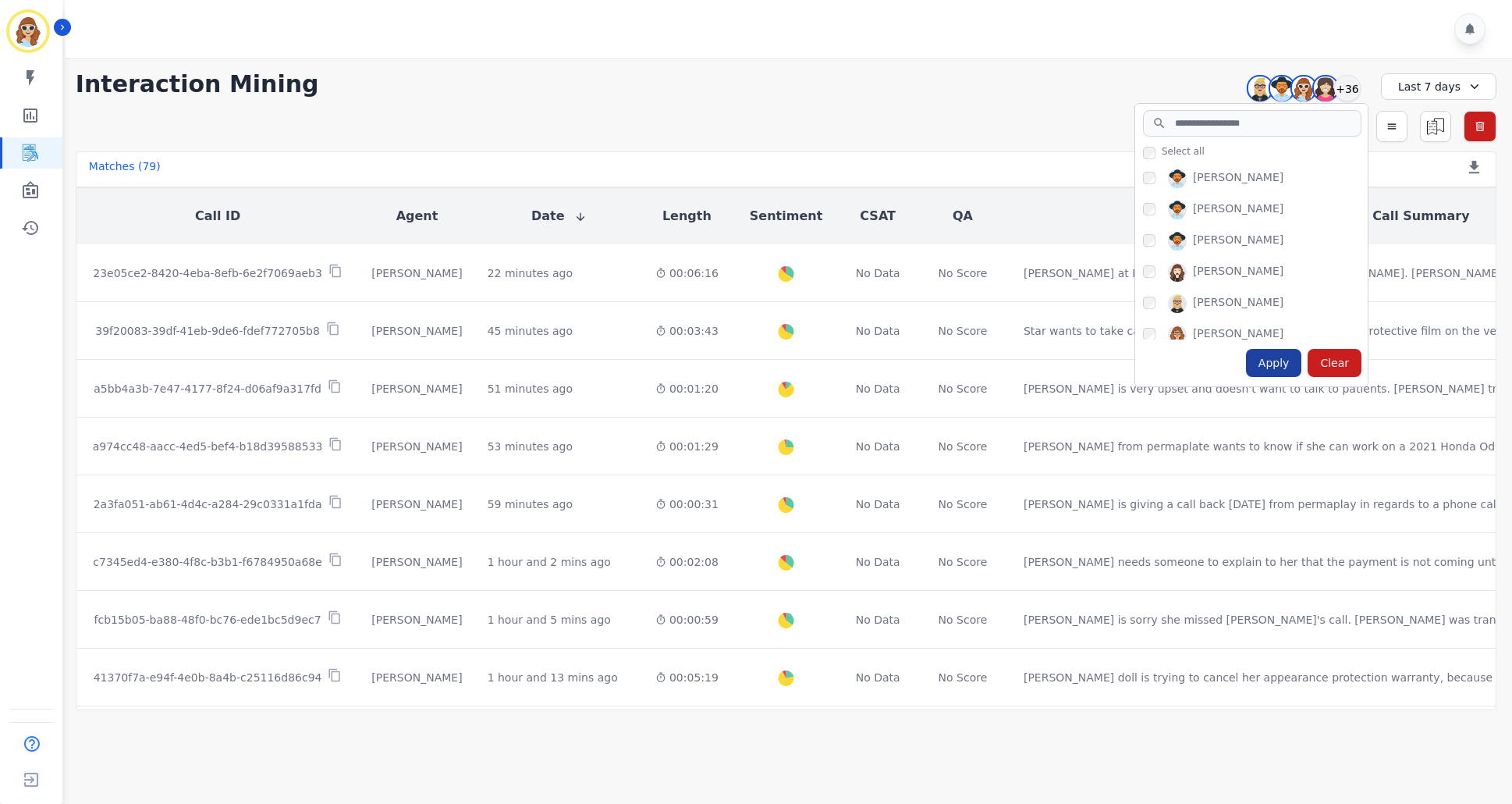
click at [1261, 370] on div "Apply" at bounding box center [1274, 363] width 56 height 28
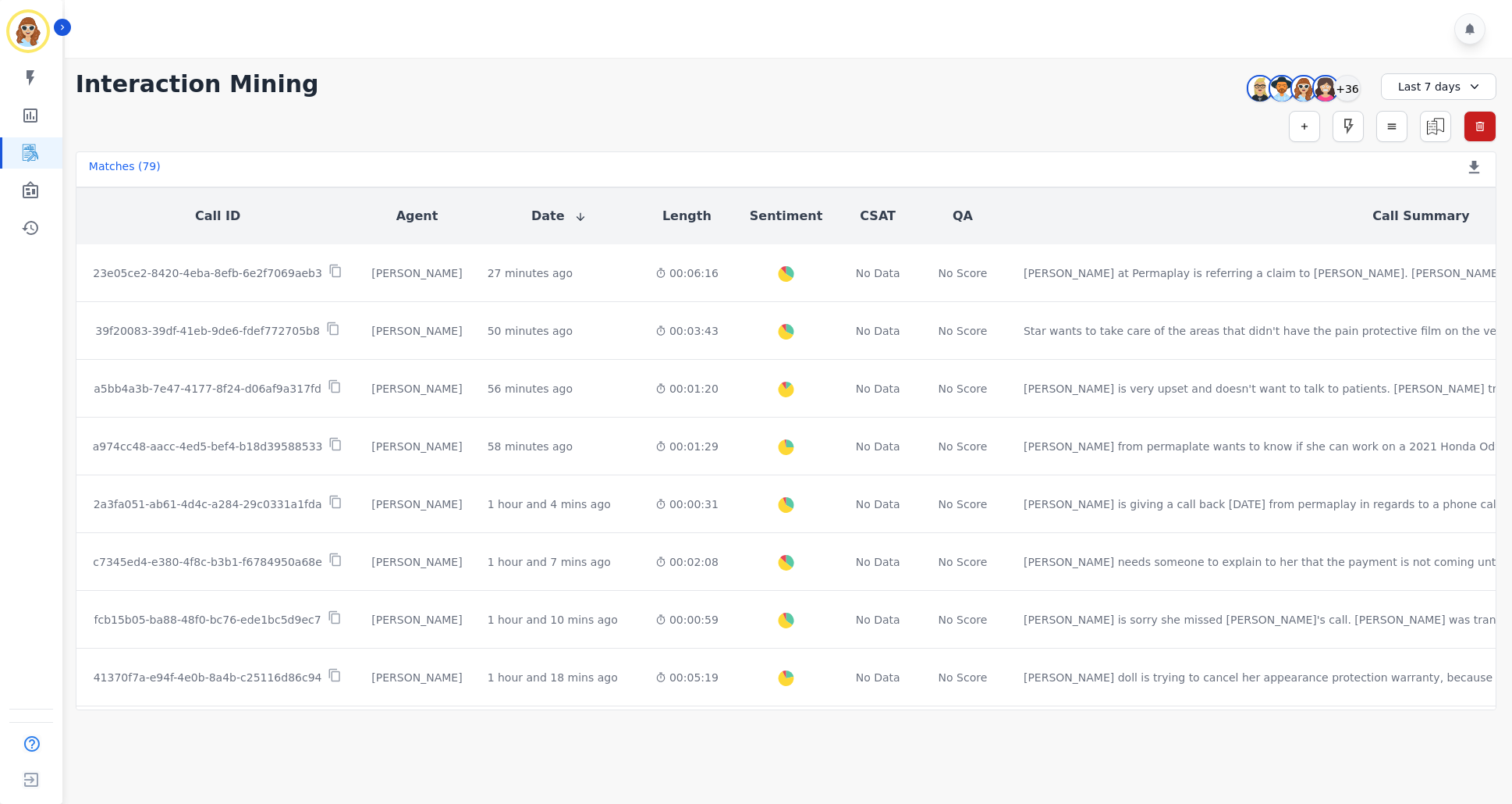
click at [1117, 85] on div "**********" at bounding box center [786, 84] width 1421 height 28
